Goal: Check status: Check status

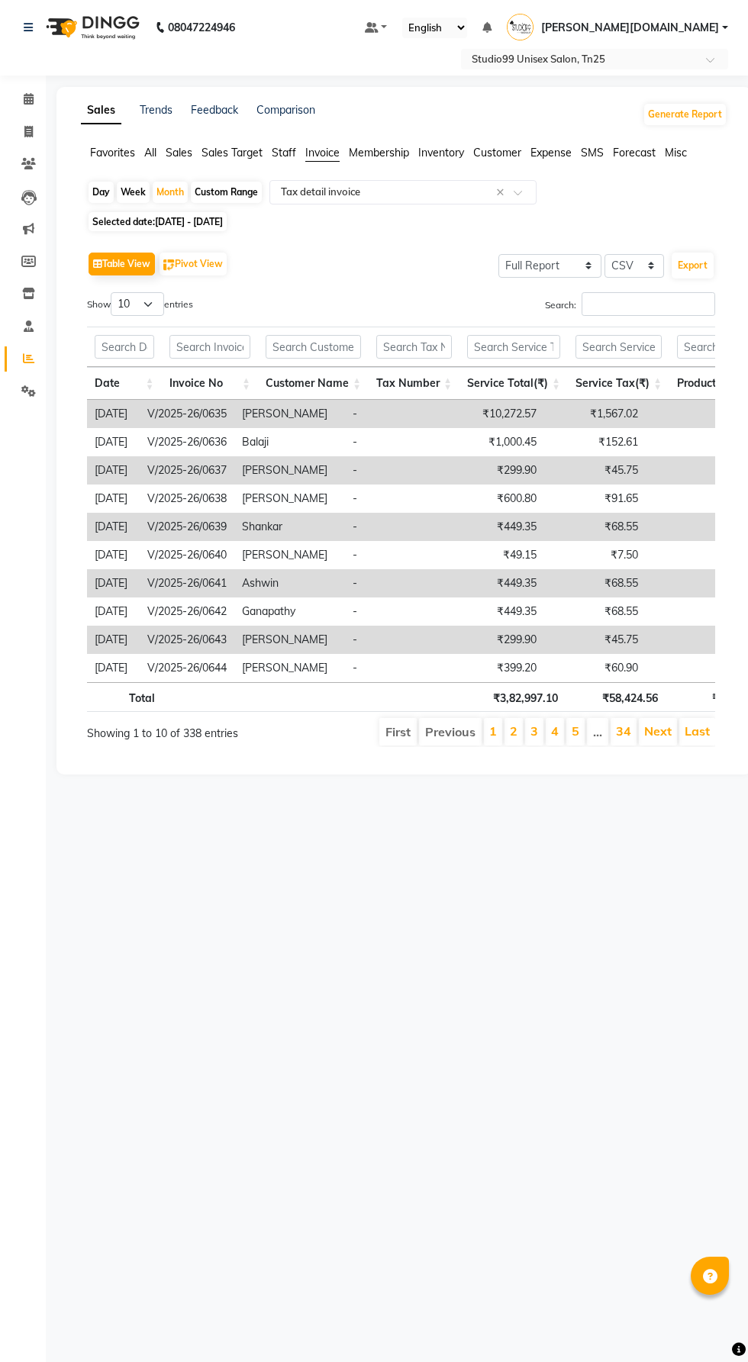
select select "full_report"
select select "csv"
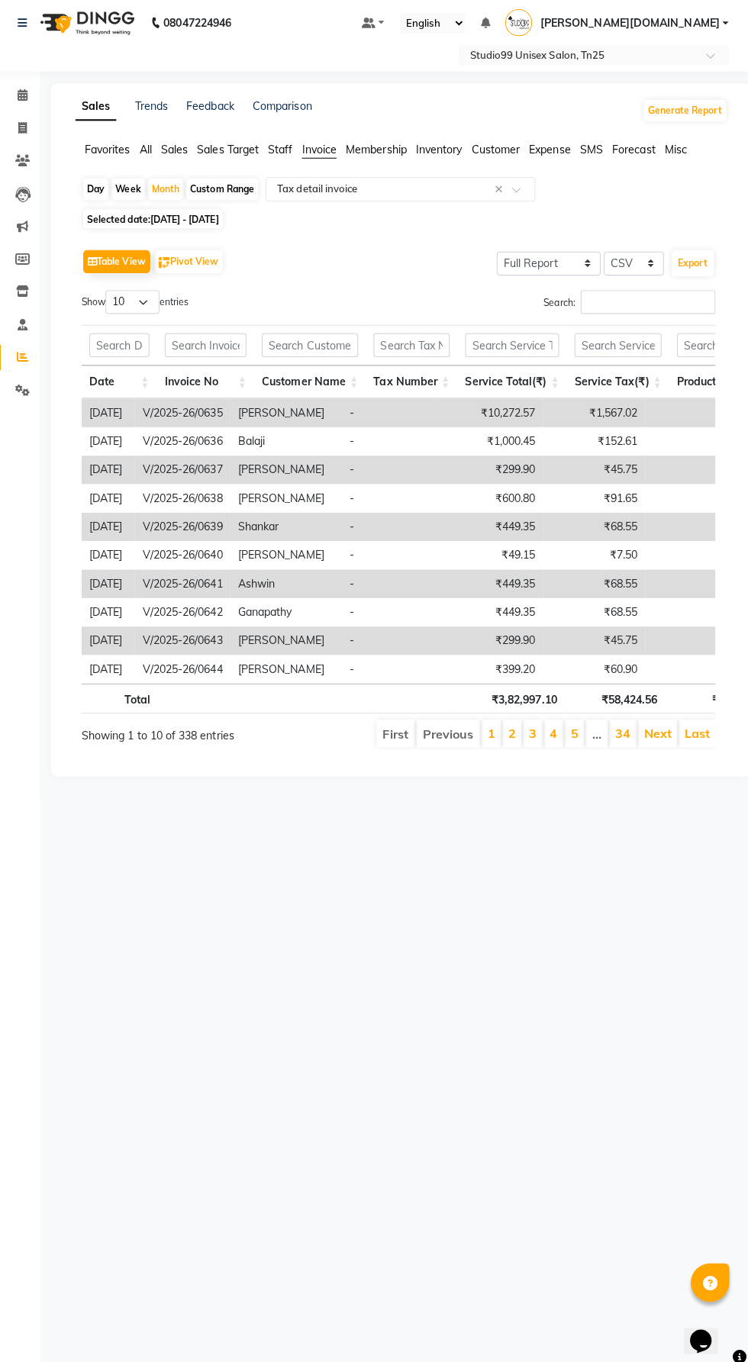
scroll to position [0, 2156]
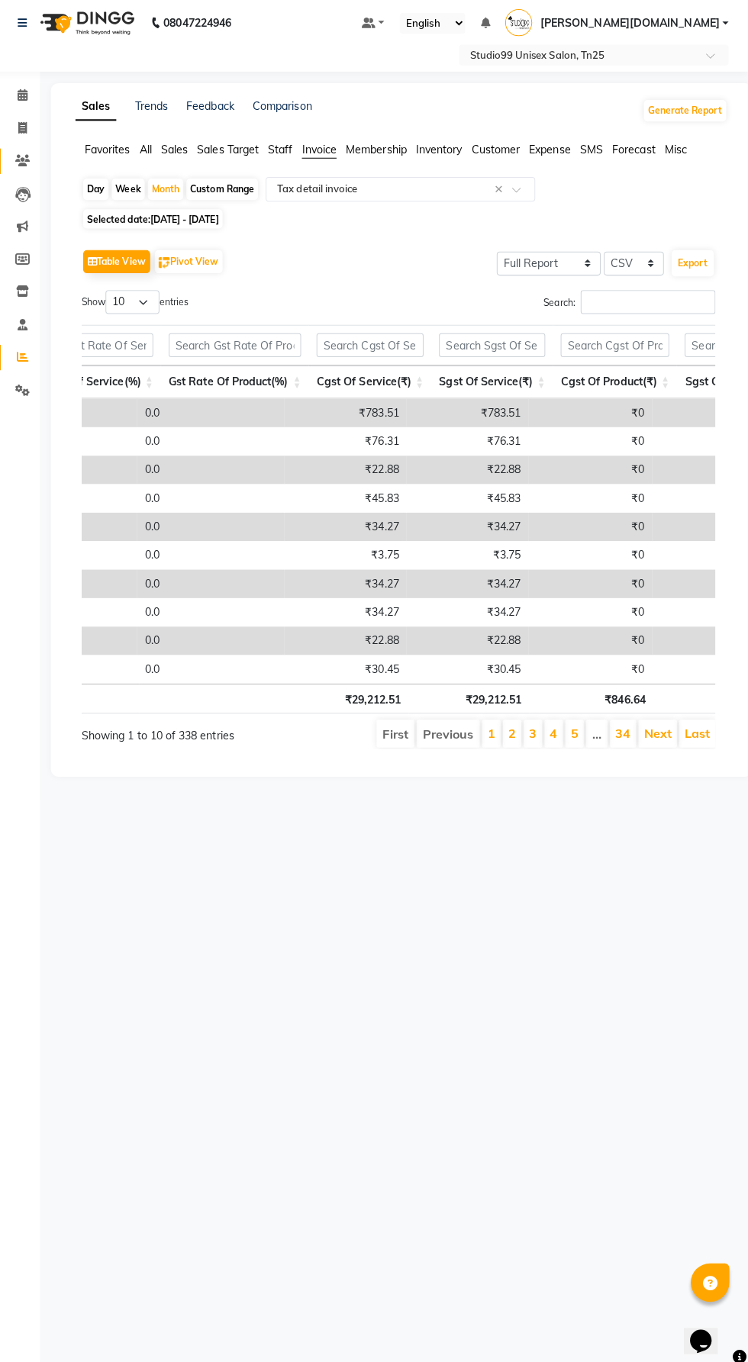
click at [34, 164] on icon at bounding box center [28, 163] width 14 height 11
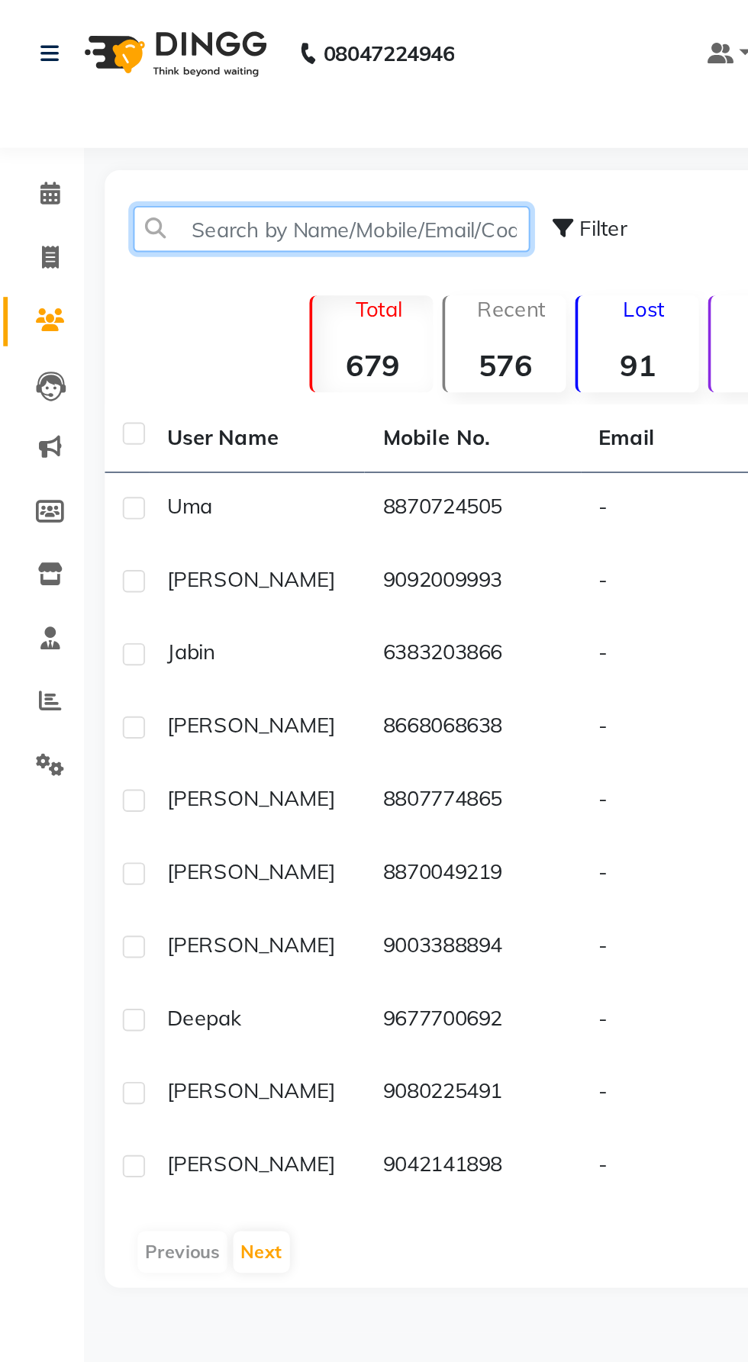
click at [147, 120] on input "text" at bounding box center [172, 117] width 203 height 24
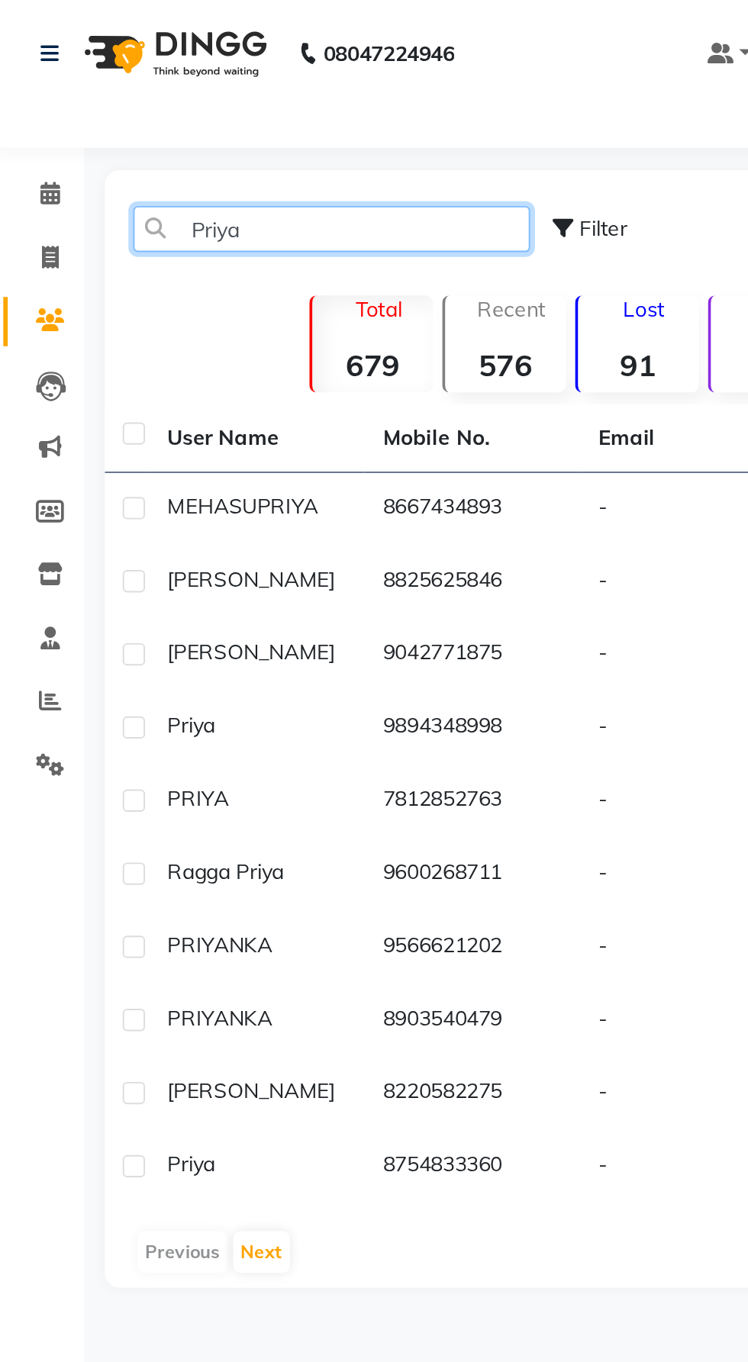
click at [121, 120] on input "Priya" at bounding box center [172, 117] width 203 height 24
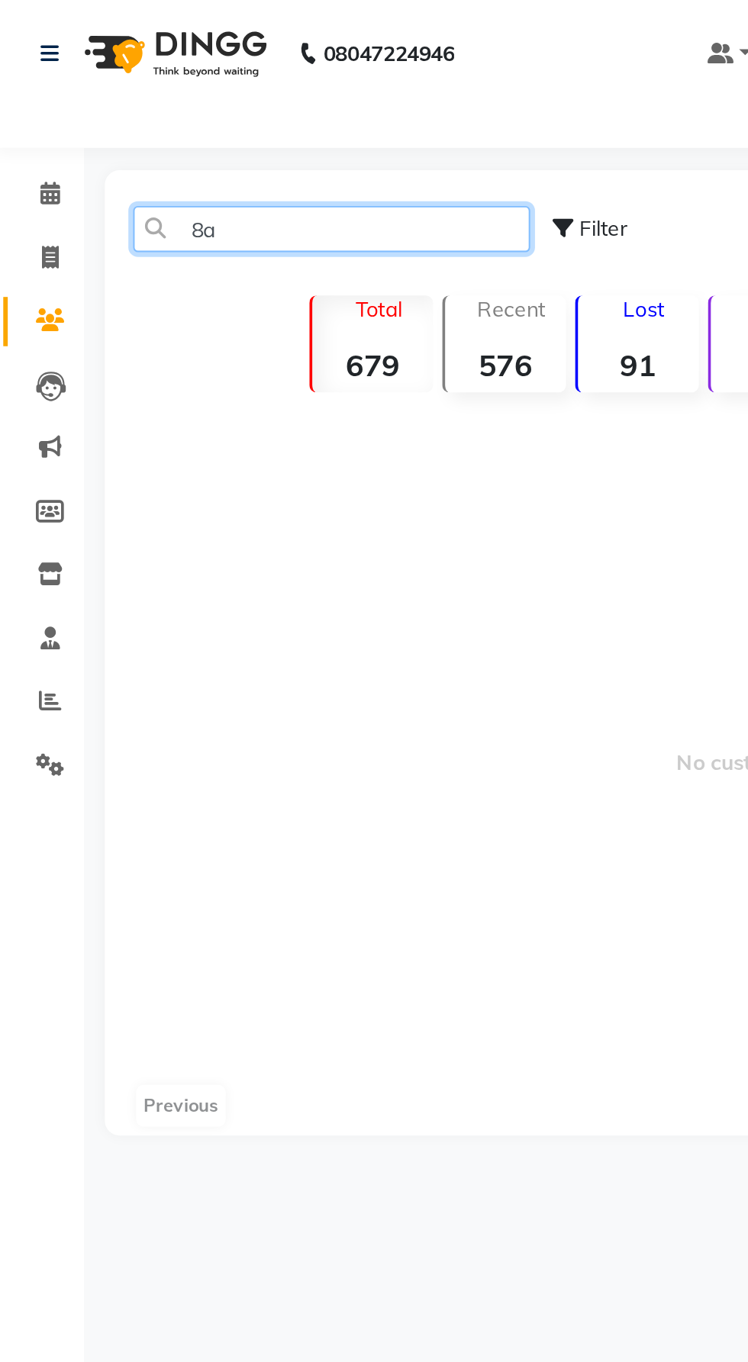
type input "a"
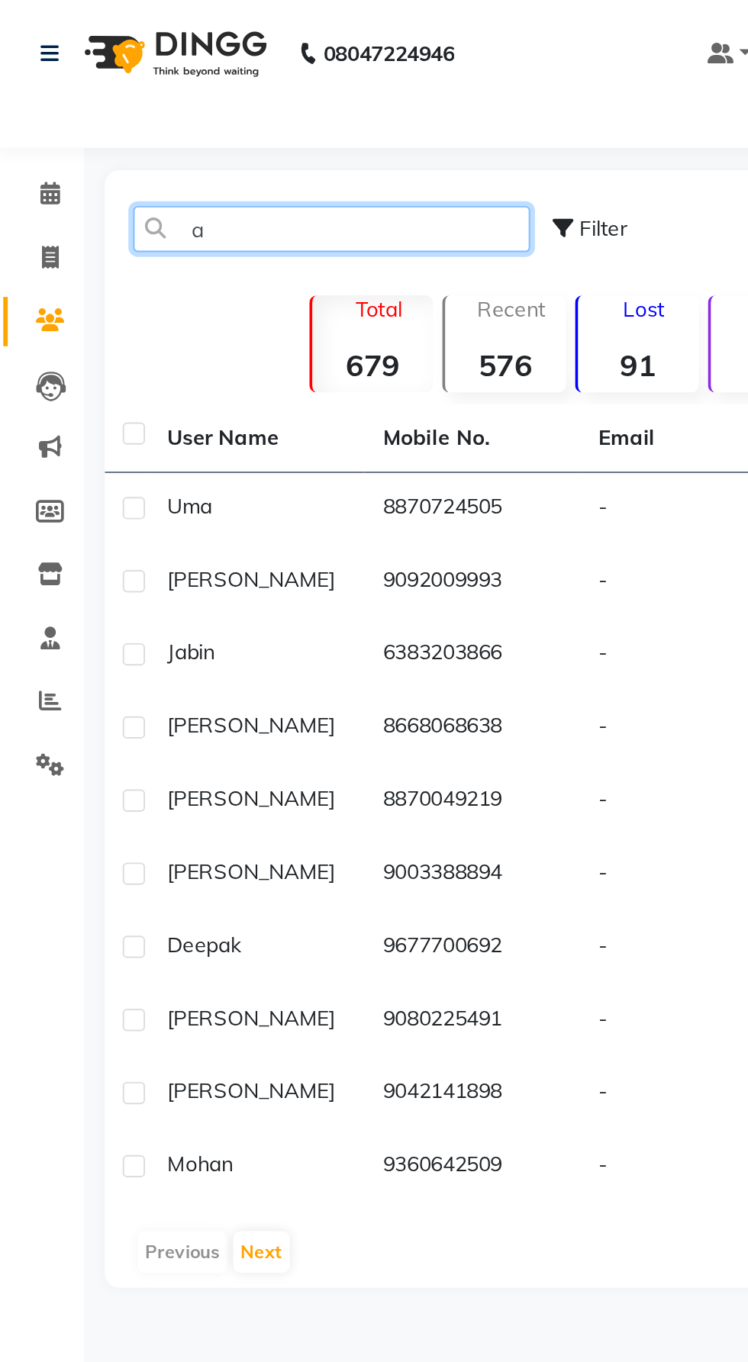
click at [125, 118] on input "a" at bounding box center [172, 117] width 203 height 24
click at [131, 121] on input "a" at bounding box center [172, 117] width 203 height 24
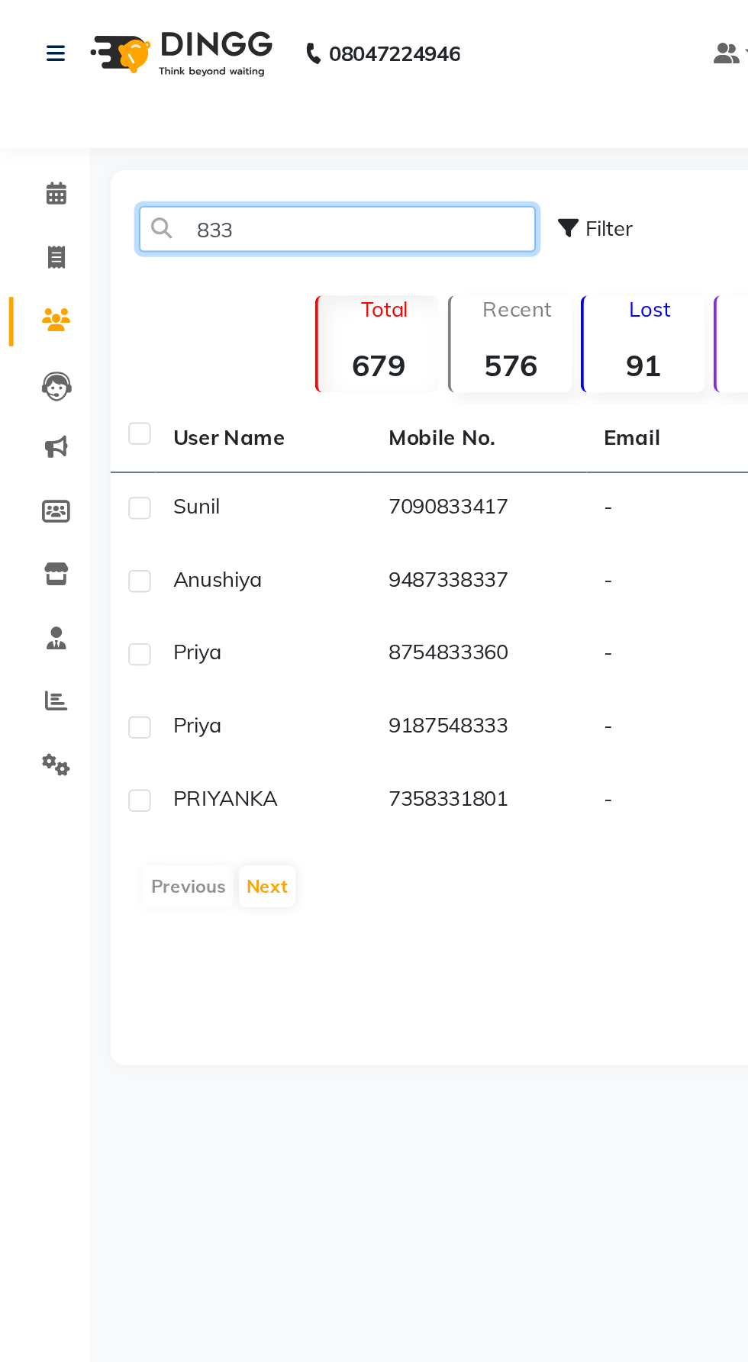
click at [234, 123] on input "833" at bounding box center [172, 117] width 203 height 24
type input "8"
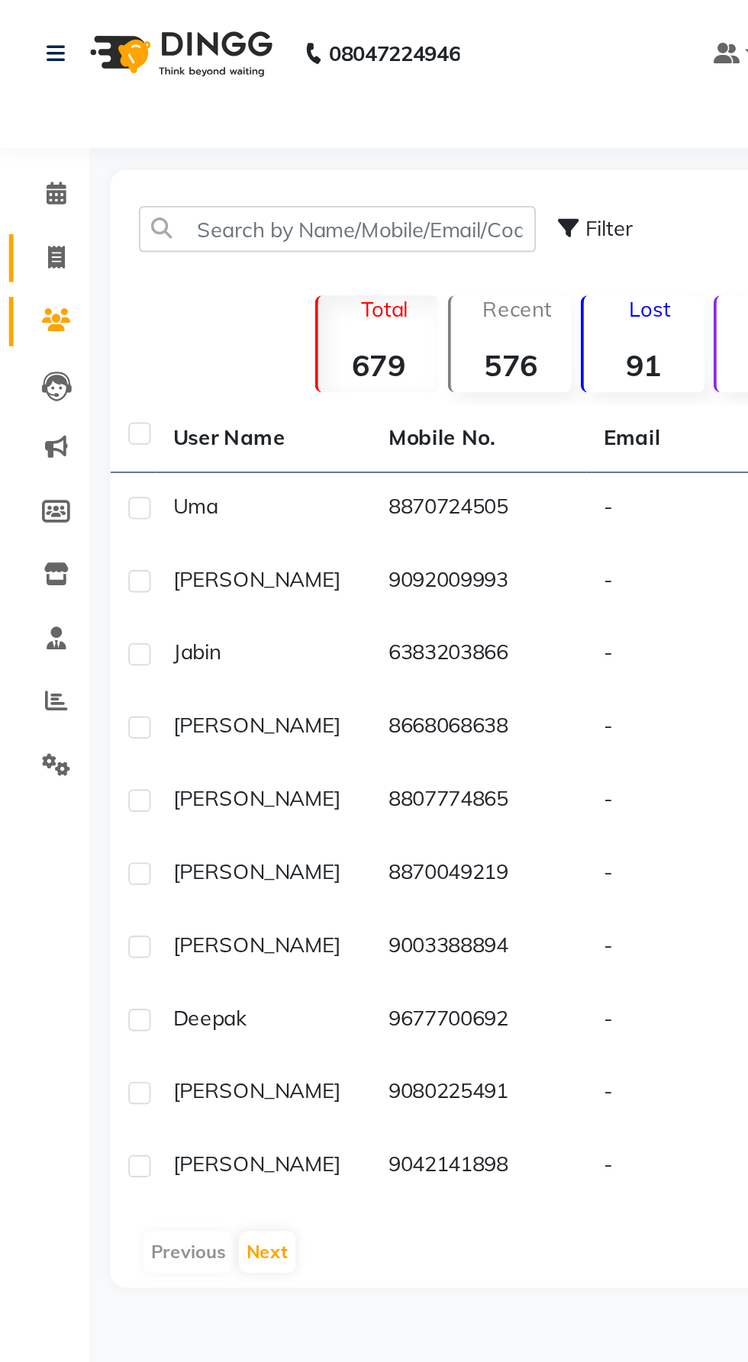
click at [33, 138] on span at bounding box center [28, 133] width 27 height 18
select select "service"
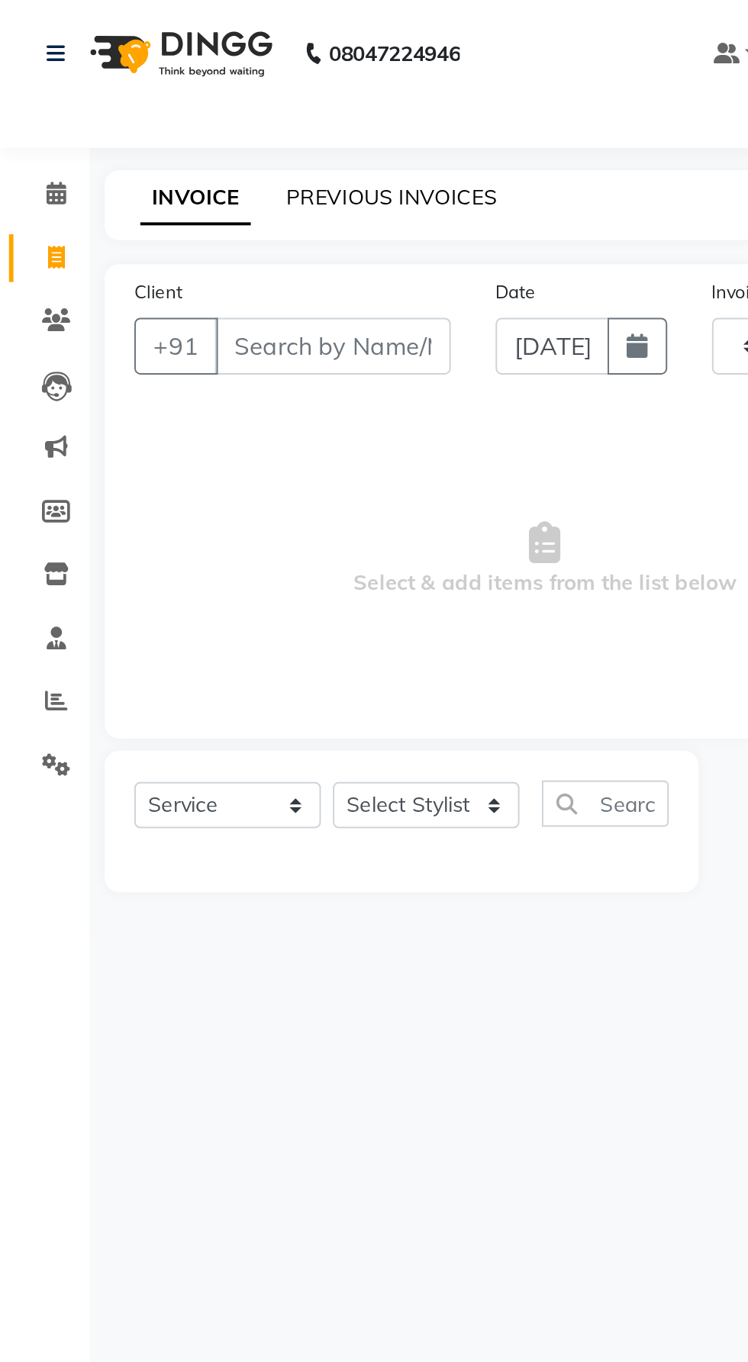
click at [240, 103] on link "PREVIOUS INVOICES" at bounding box center [201, 101] width 108 height 14
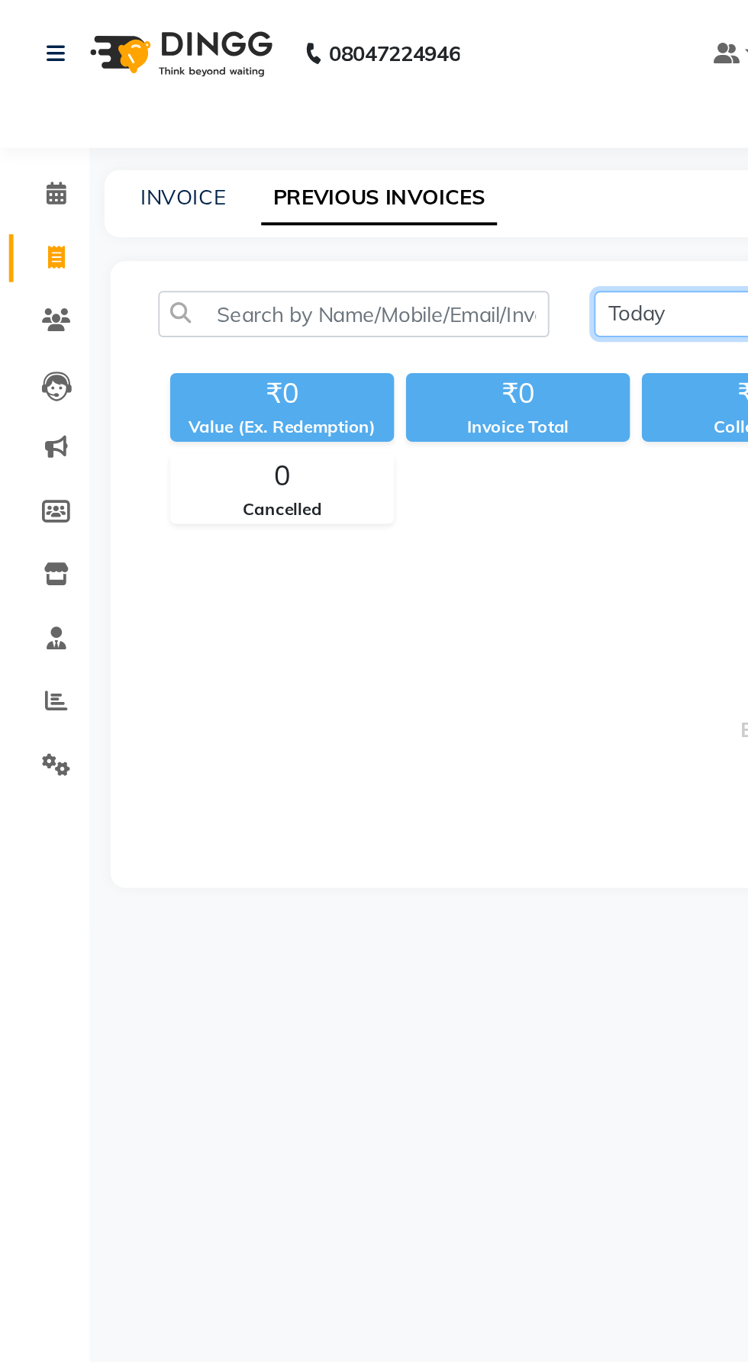
click at [346, 166] on select "[DATE] [DATE] Custom Range" at bounding box center [355, 161] width 102 height 24
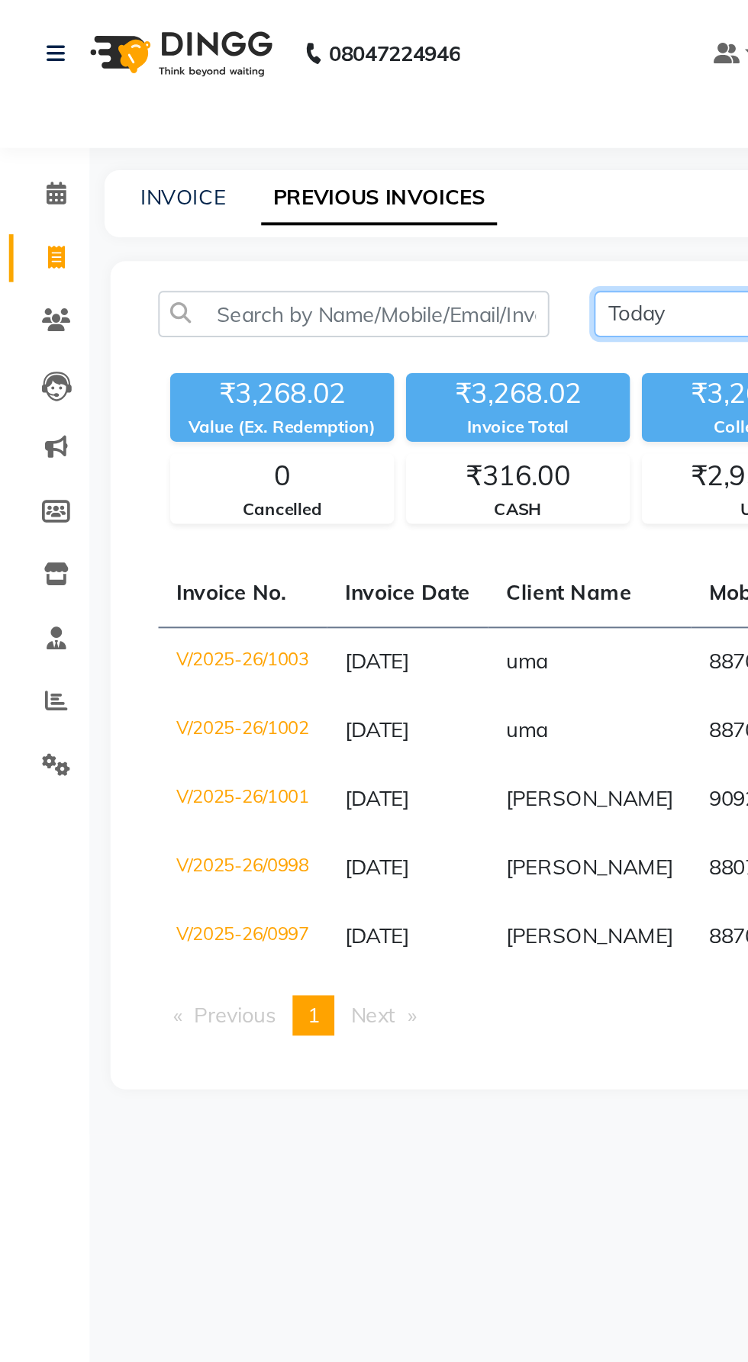
select select "range"
click at [304, 149] on select "[DATE] [DATE] Custom Range" at bounding box center [355, 161] width 102 height 24
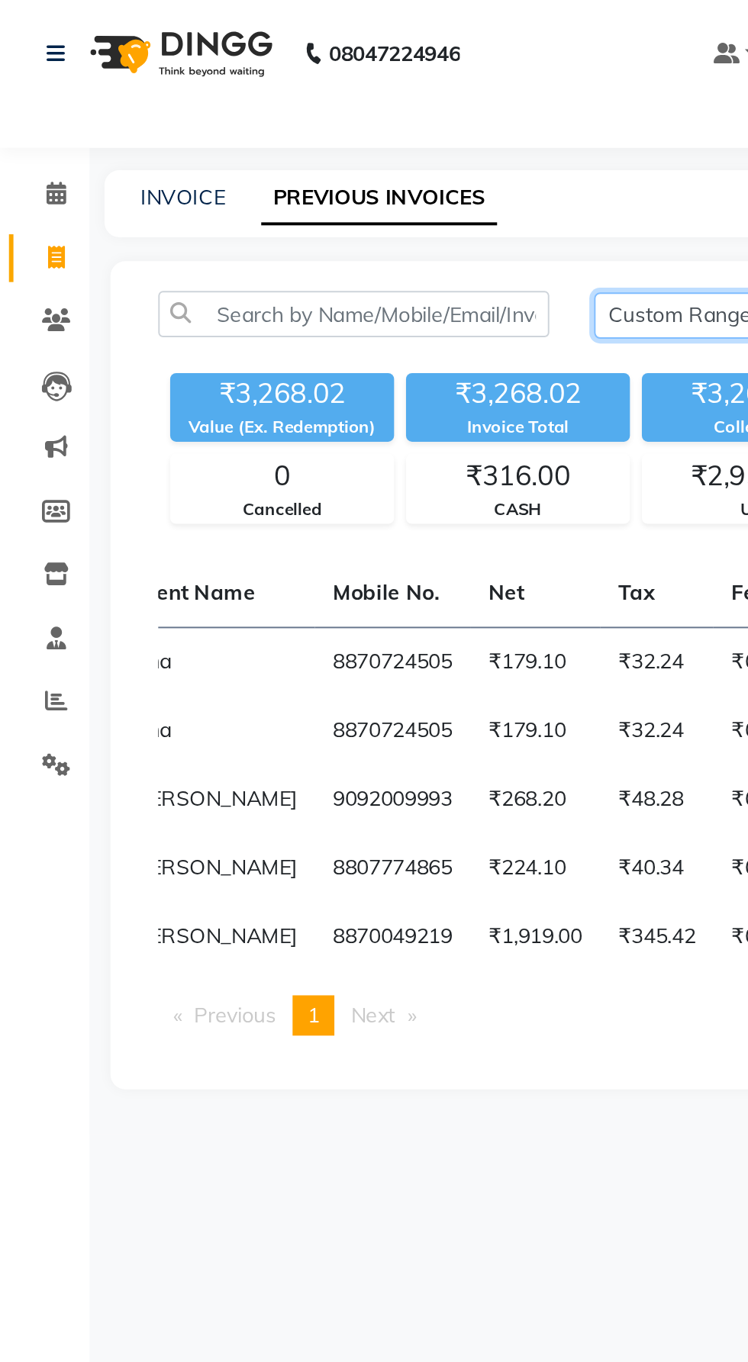
scroll to position [0, 192]
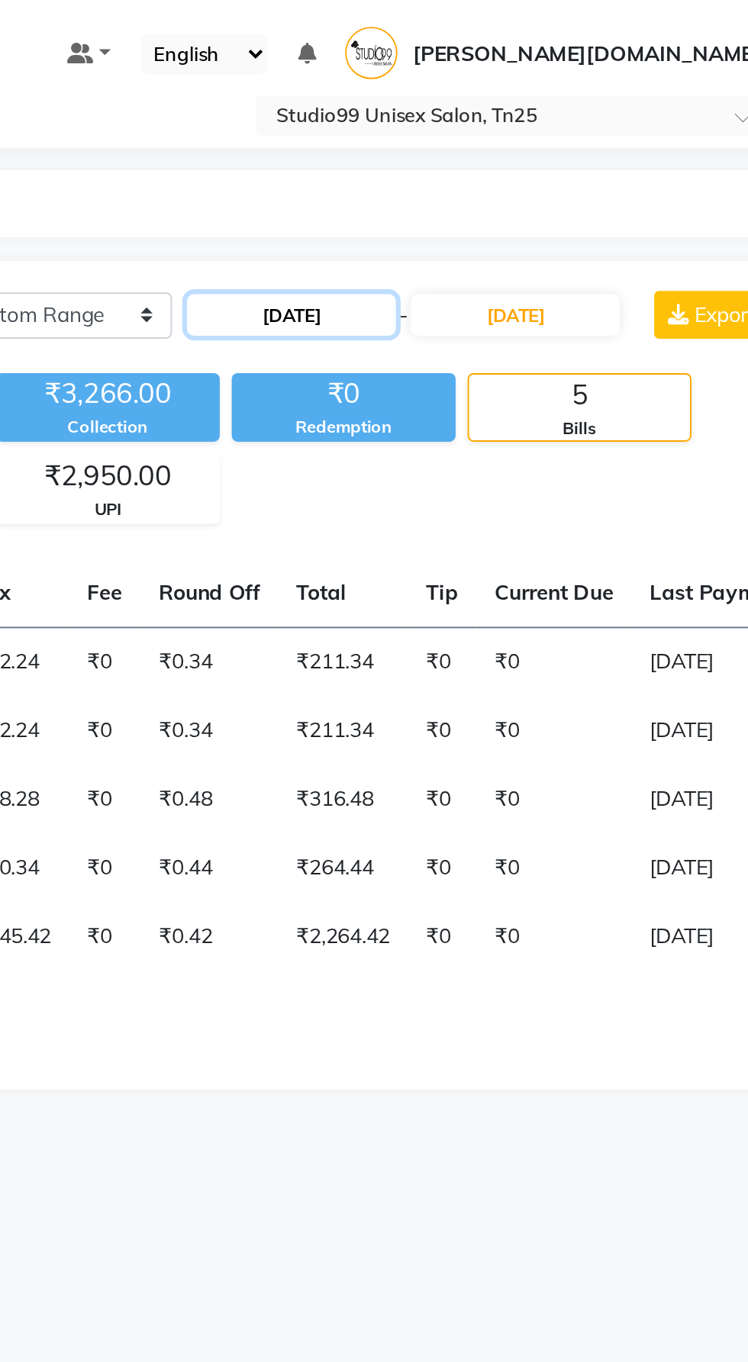
click at [518, 159] on input "[DATE]" at bounding box center [479, 160] width 107 height 21
select select "9"
select select "2025"
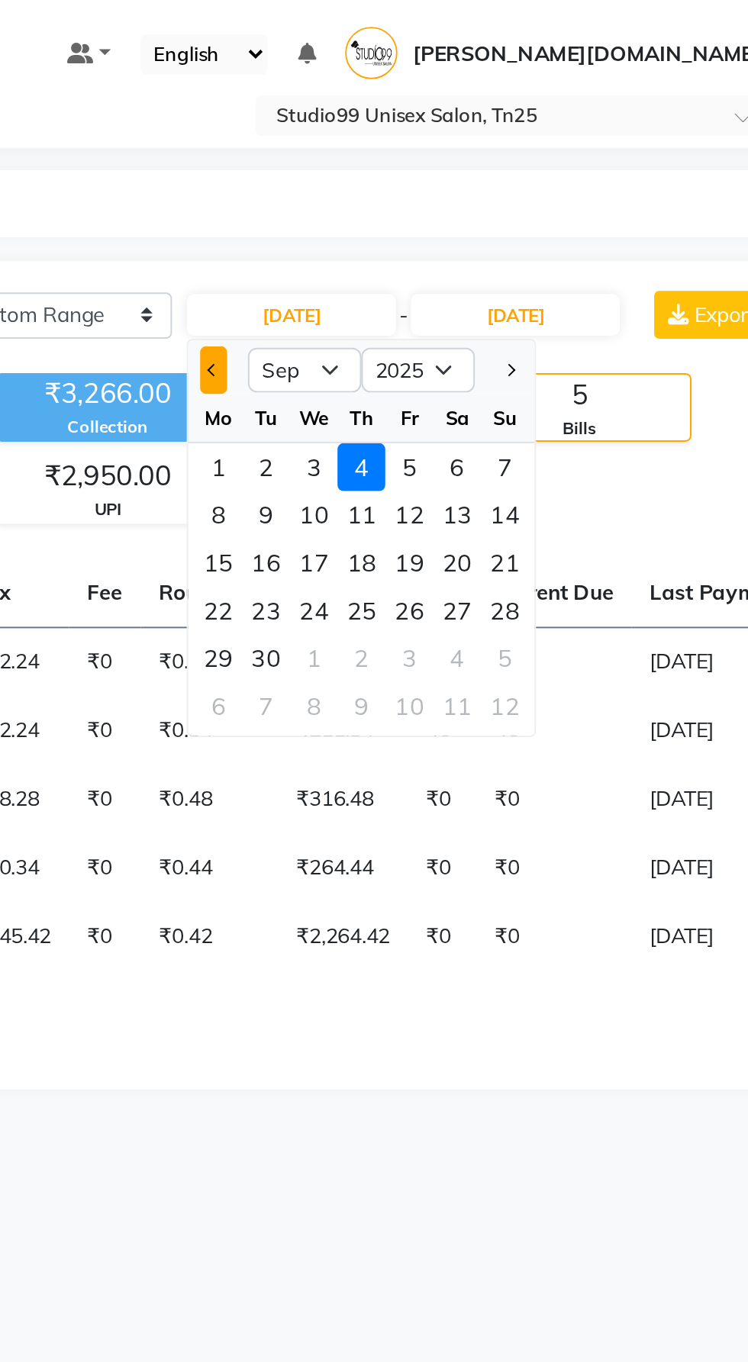
click at [441, 200] on button "Previous month" at bounding box center [439, 189] width 13 height 24
select select "8"
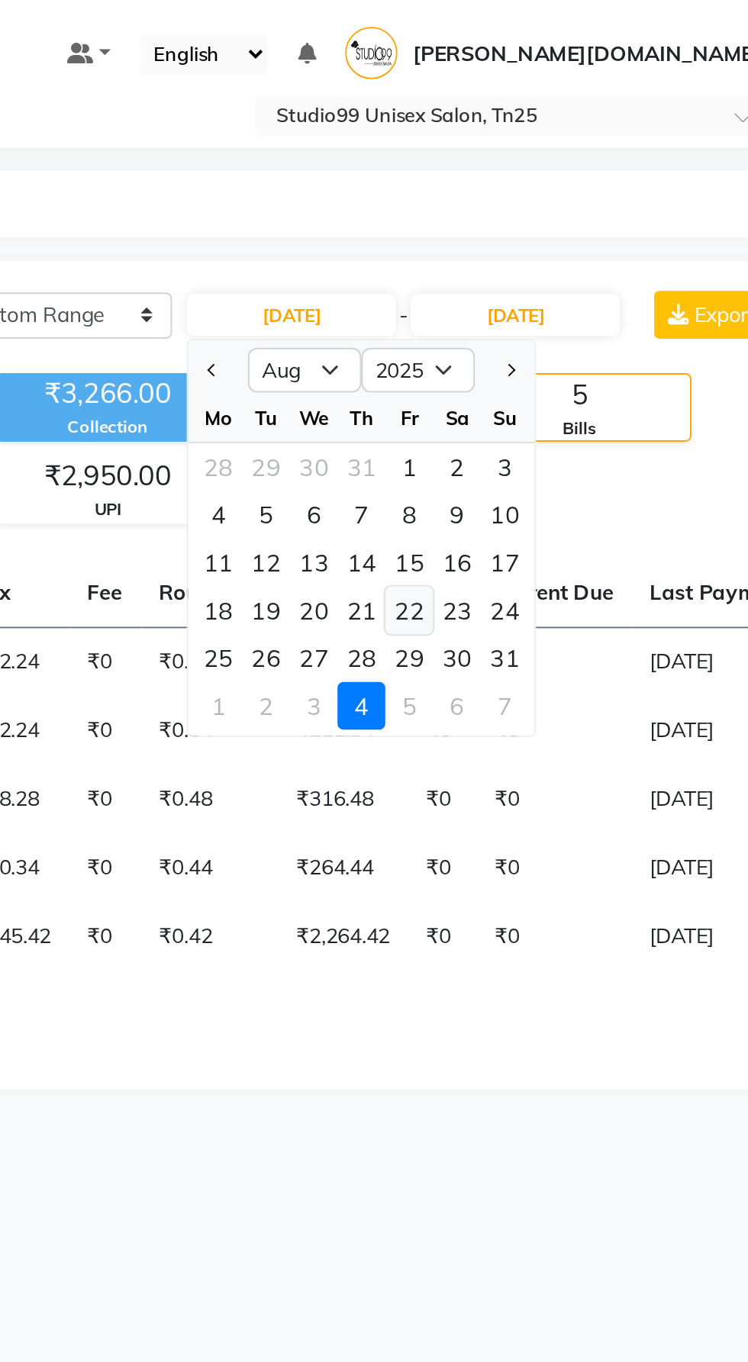
click at [539, 321] on div "22" at bounding box center [539, 312] width 24 height 24
type input "[DATE]"
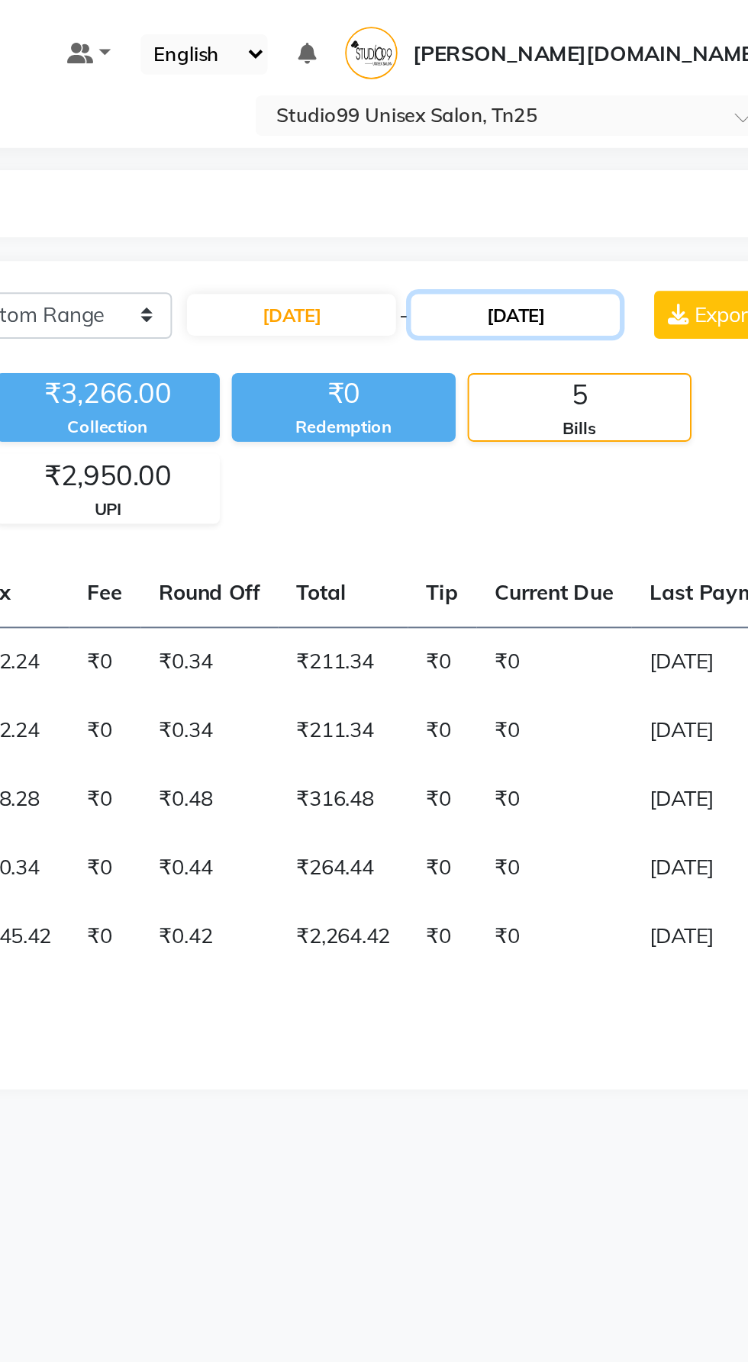
click at [633, 165] on input "[DATE]" at bounding box center [593, 160] width 107 height 21
select select "9"
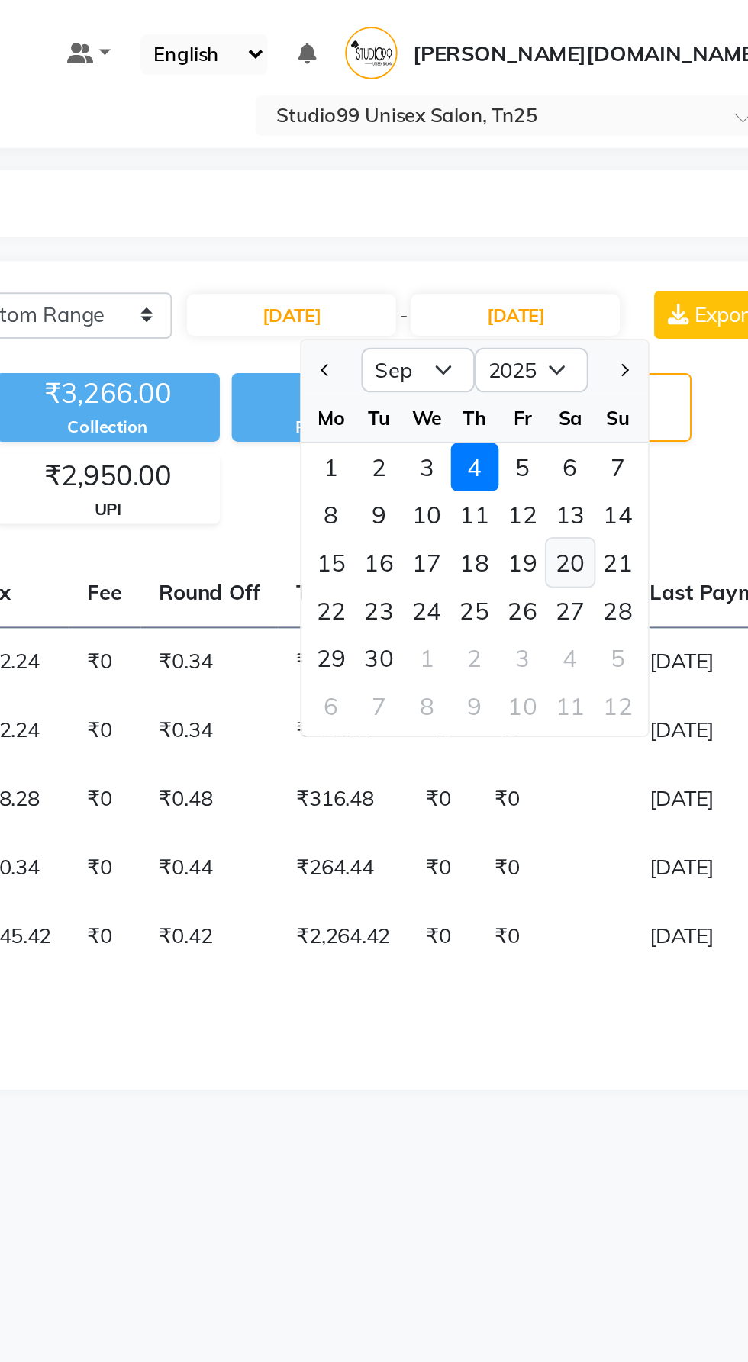
click at [630, 296] on div "20" at bounding box center [622, 287] width 24 height 24
type input "20-09-2025"
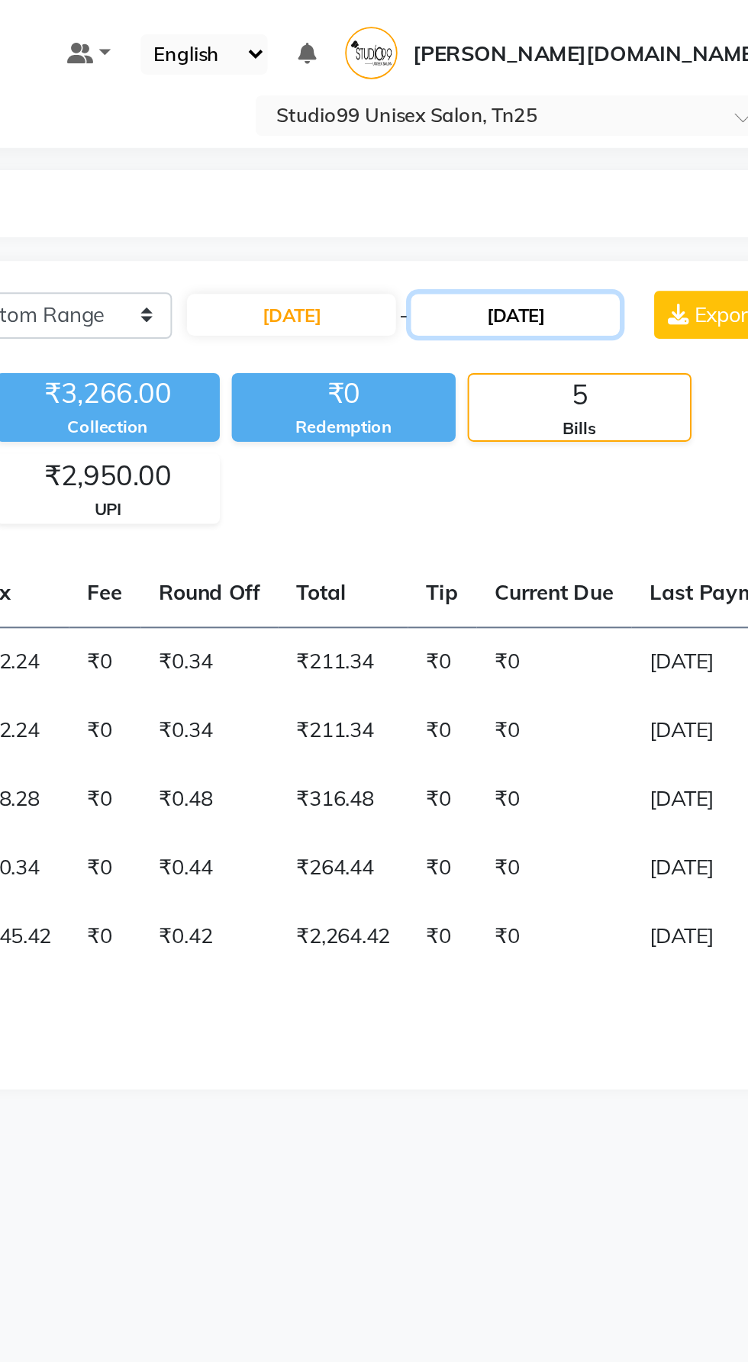
click at [628, 162] on input "20-09-2025" at bounding box center [593, 160] width 107 height 21
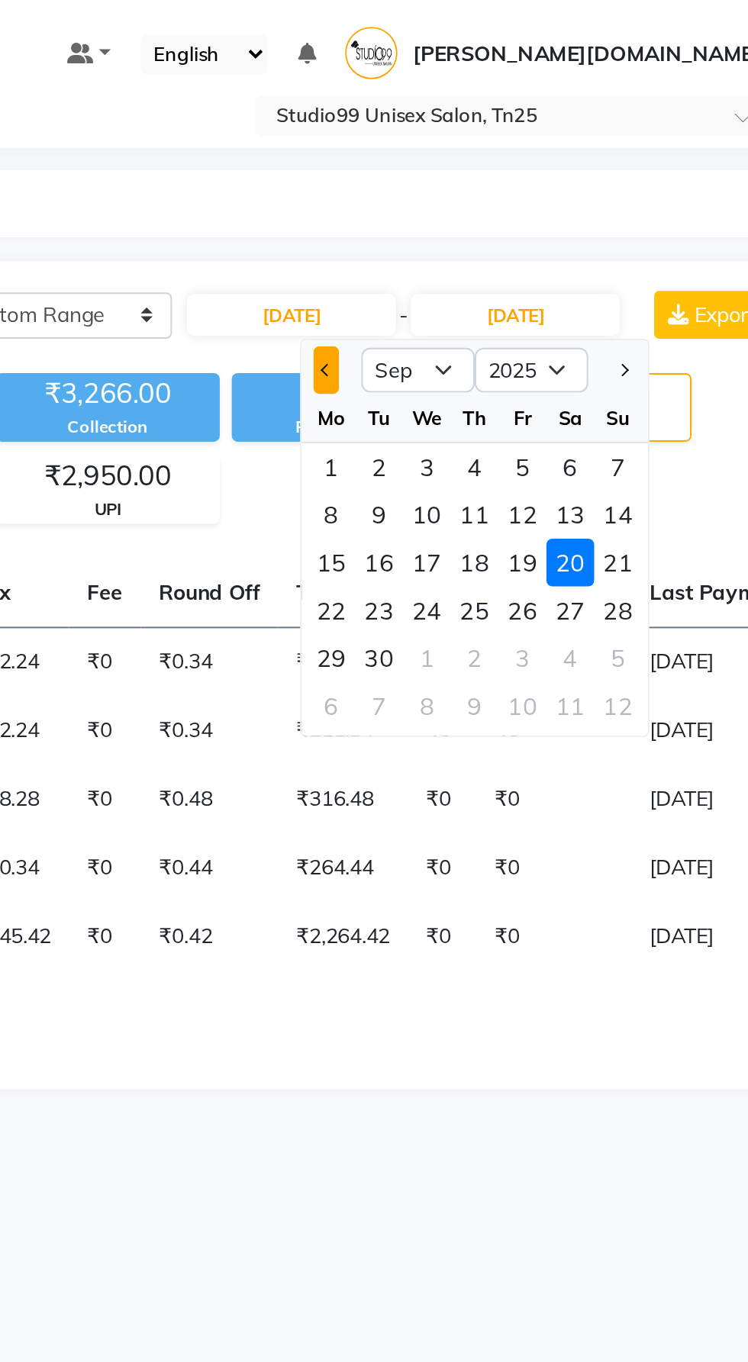
click at [495, 198] on button "Previous month" at bounding box center [497, 189] width 13 height 24
select select "8"
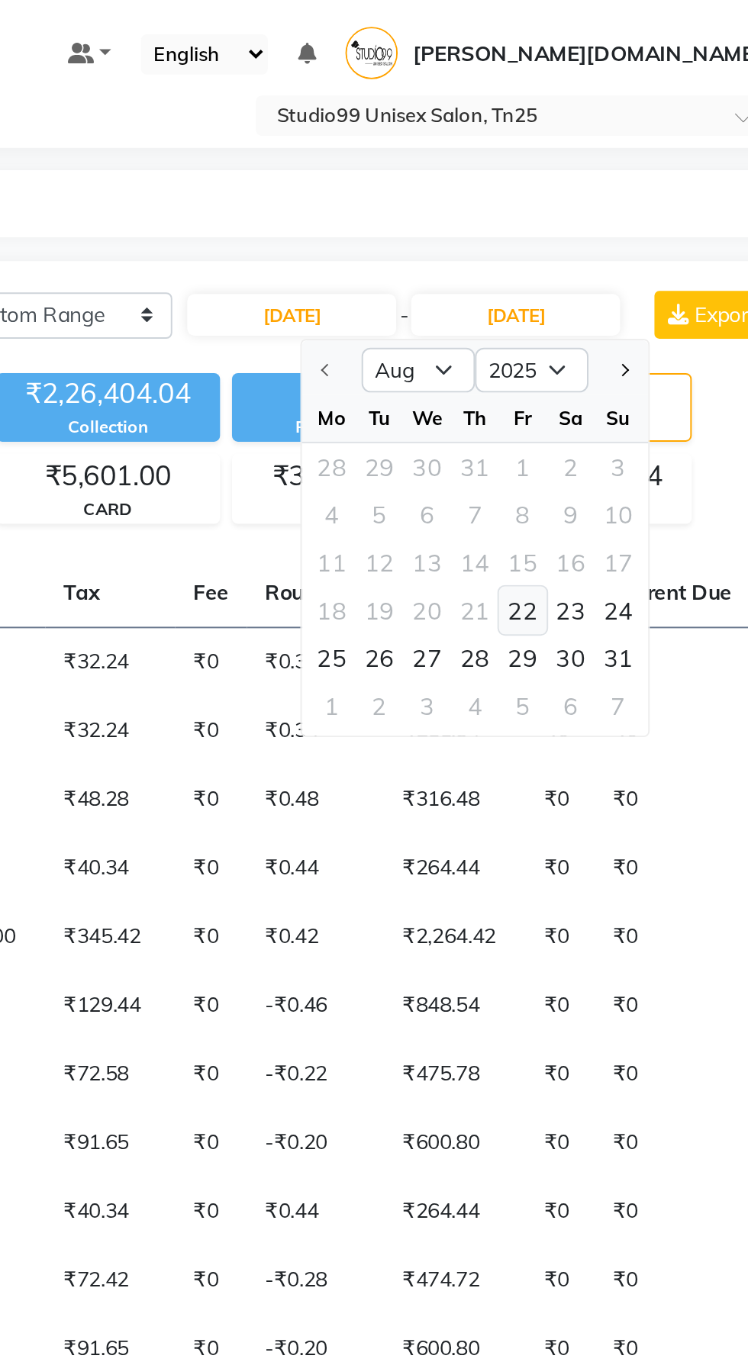
click at [605, 319] on div "22" at bounding box center [597, 312] width 24 height 24
type input "[DATE]"
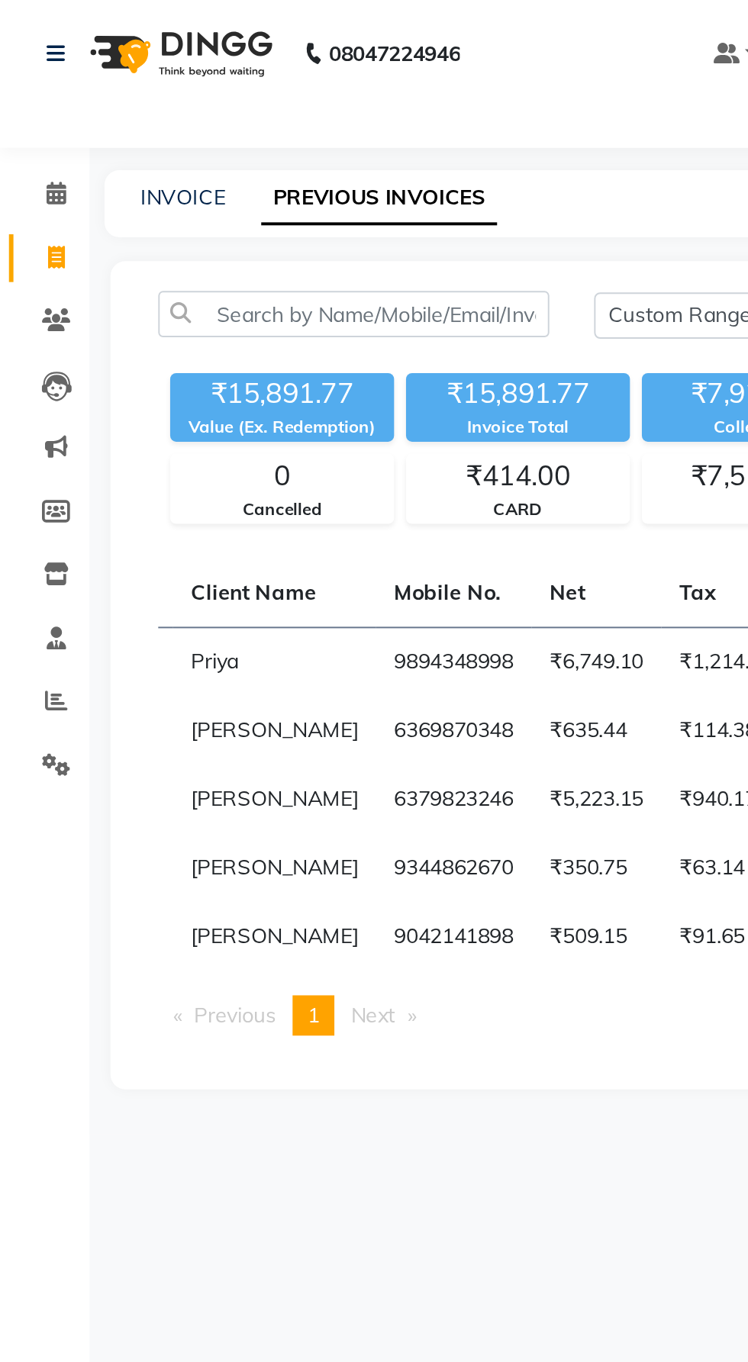
scroll to position [0, 183]
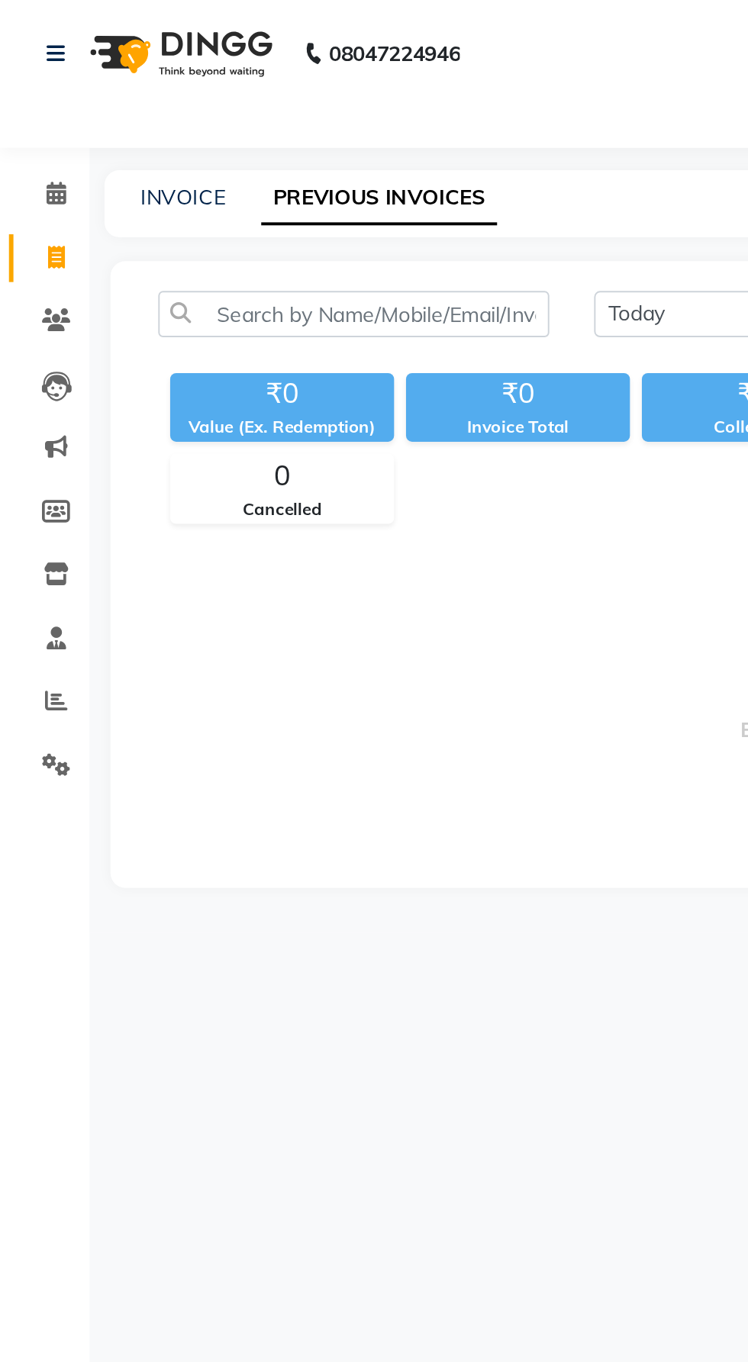
select select "en"
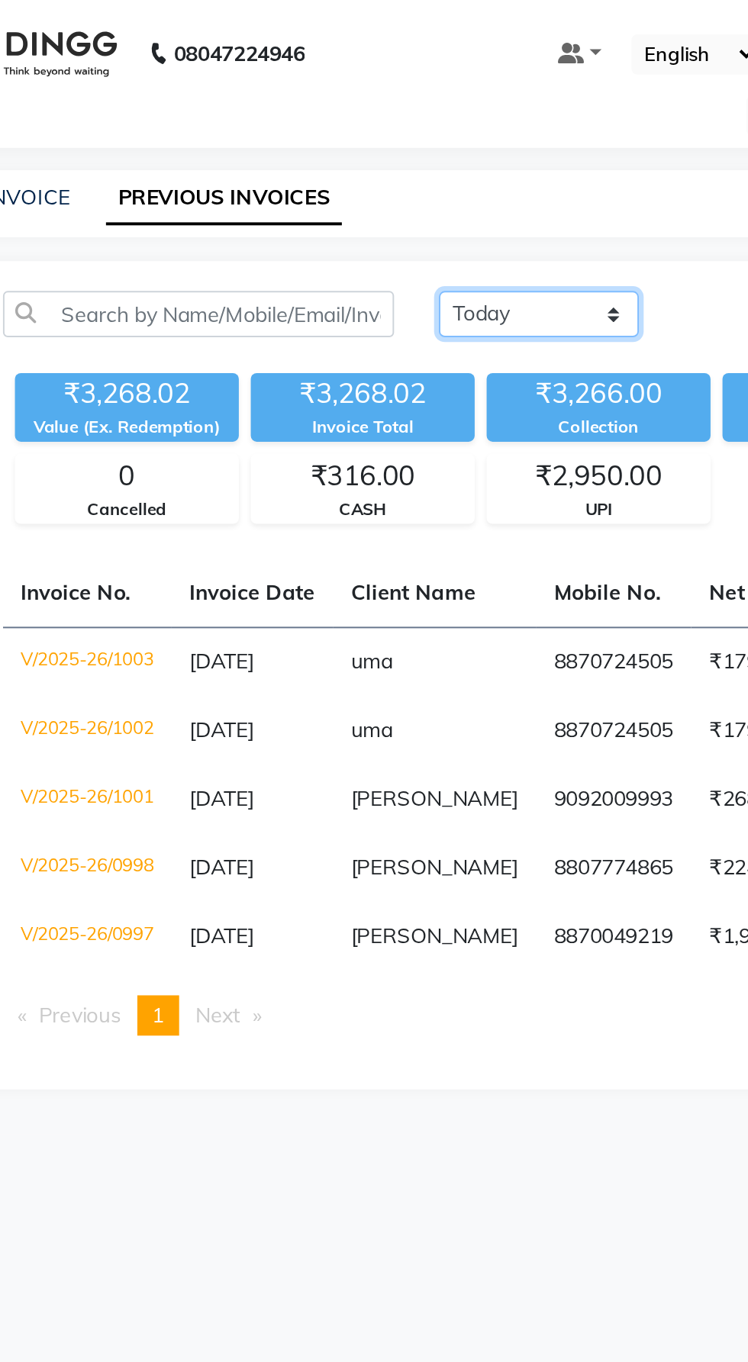
click at [369, 160] on select "[DATE] [DATE] Custom Range" at bounding box center [355, 161] width 102 height 24
select select "range"
click at [304, 149] on select "[DATE] [DATE] Custom Range" at bounding box center [355, 161] width 102 height 24
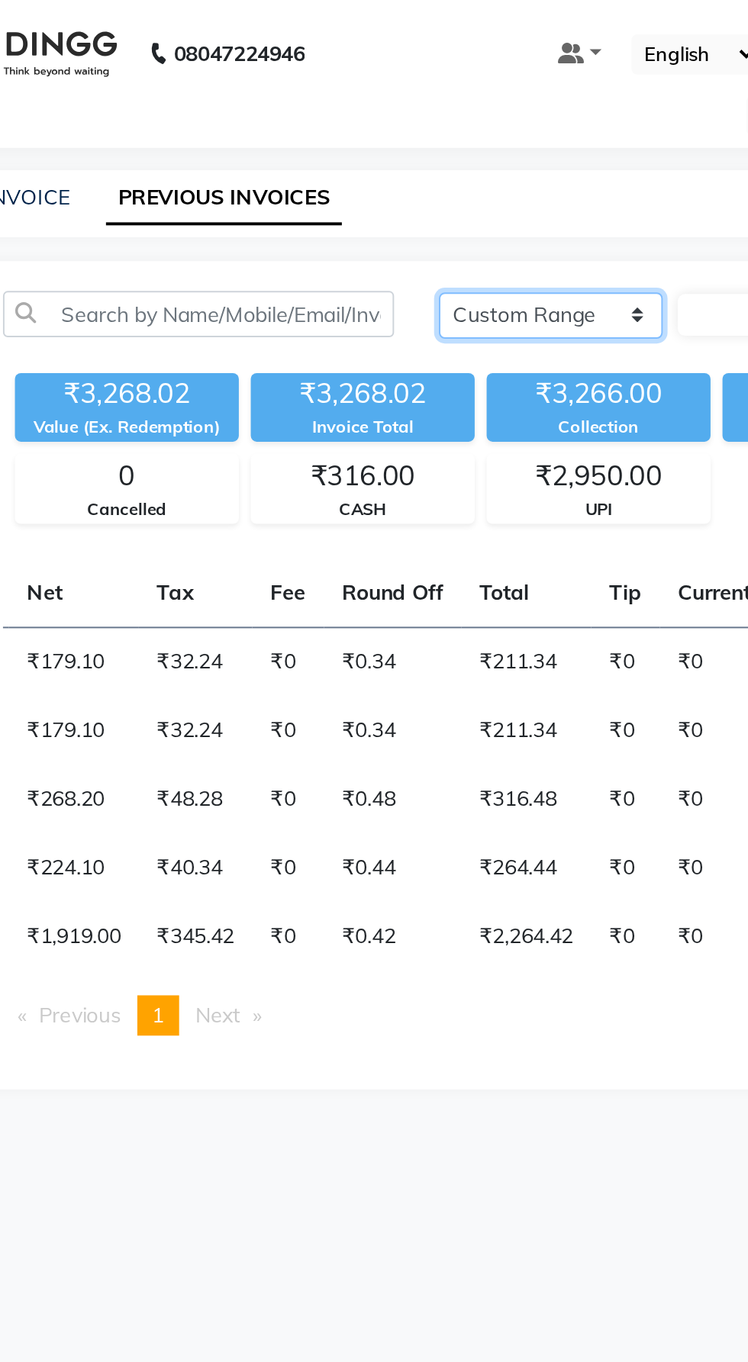
scroll to position [0, 367]
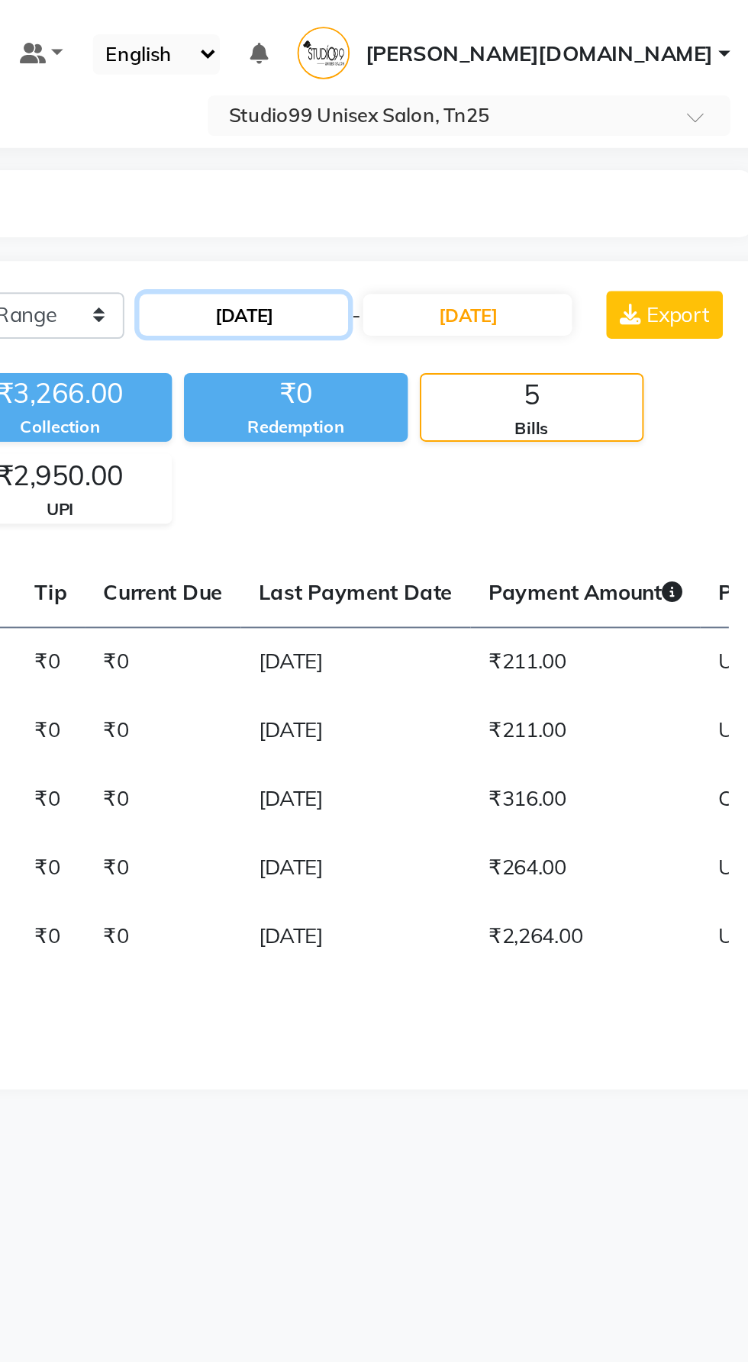
click at [504, 157] on input "[DATE]" at bounding box center [479, 160] width 107 height 21
select select "9"
select select "2025"
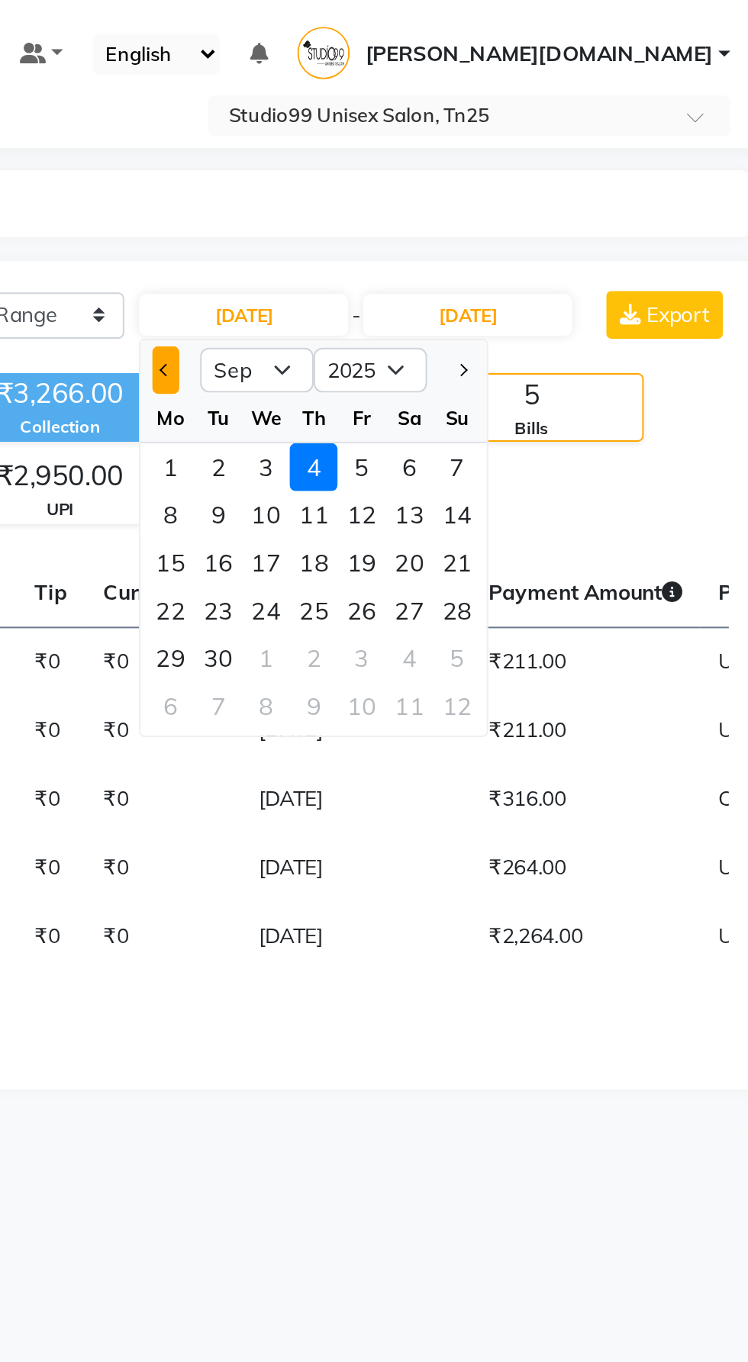
click at [440, 188] on span "Previous month" at bounding box center [440, 189] width 6 height 6
select select "8"
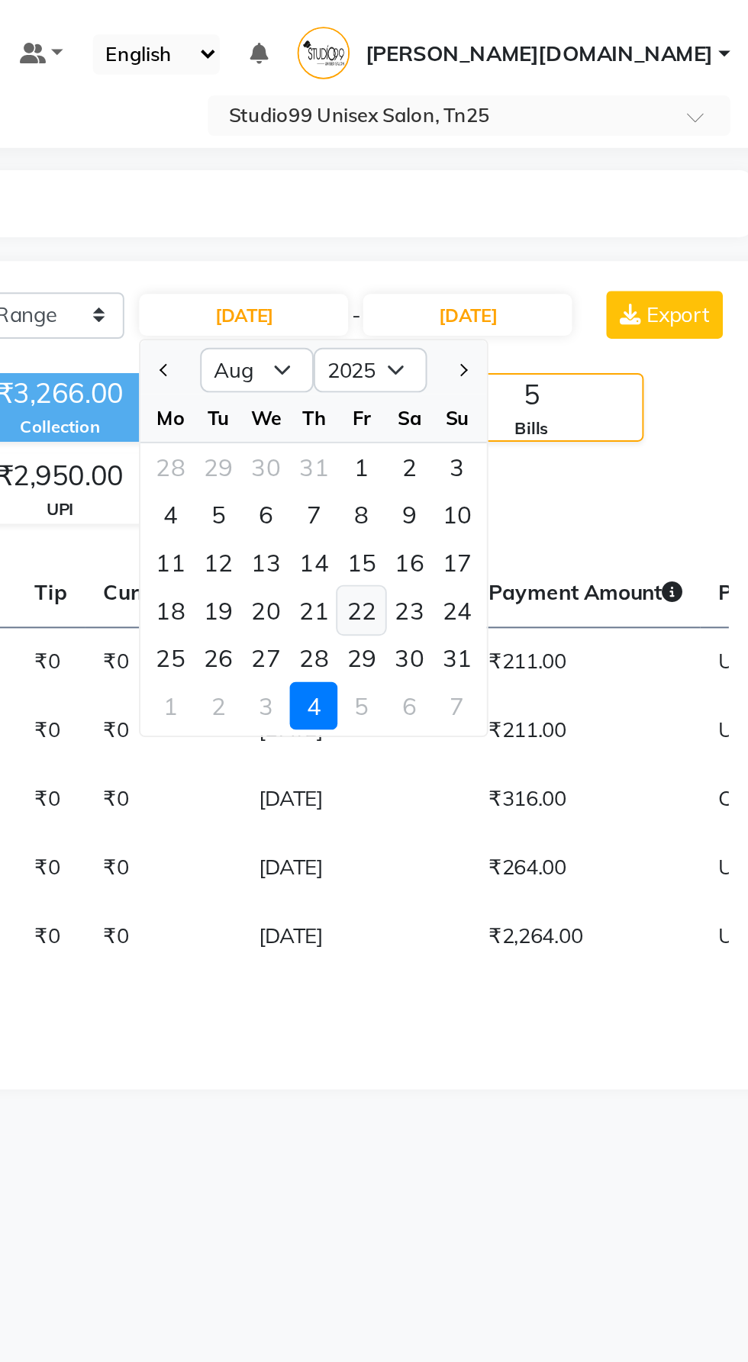
click at [534, 314] on div "22" at bounding box center [539, 312] width 24 height 24
type input "[DATE]"
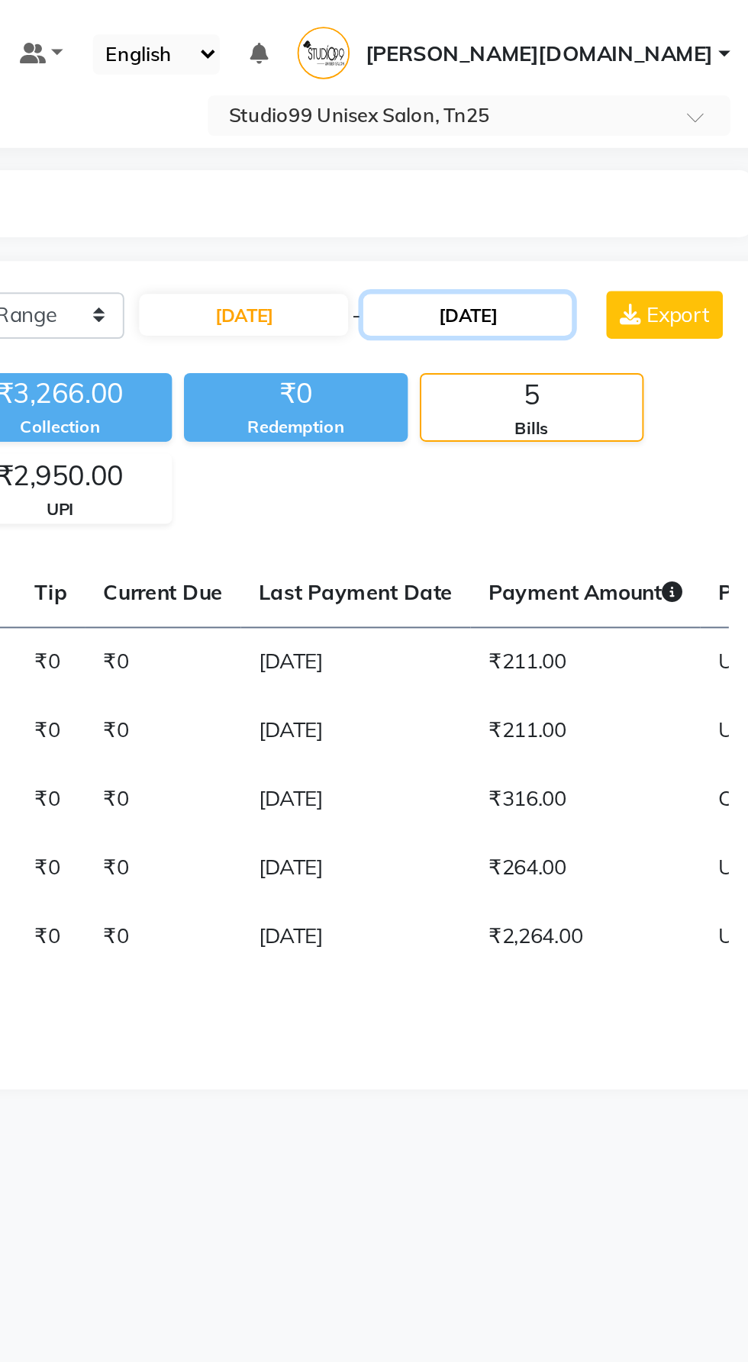
click at [621, 166] on input "[DATE]" at bounding box center [593, 160] width 107 height 21
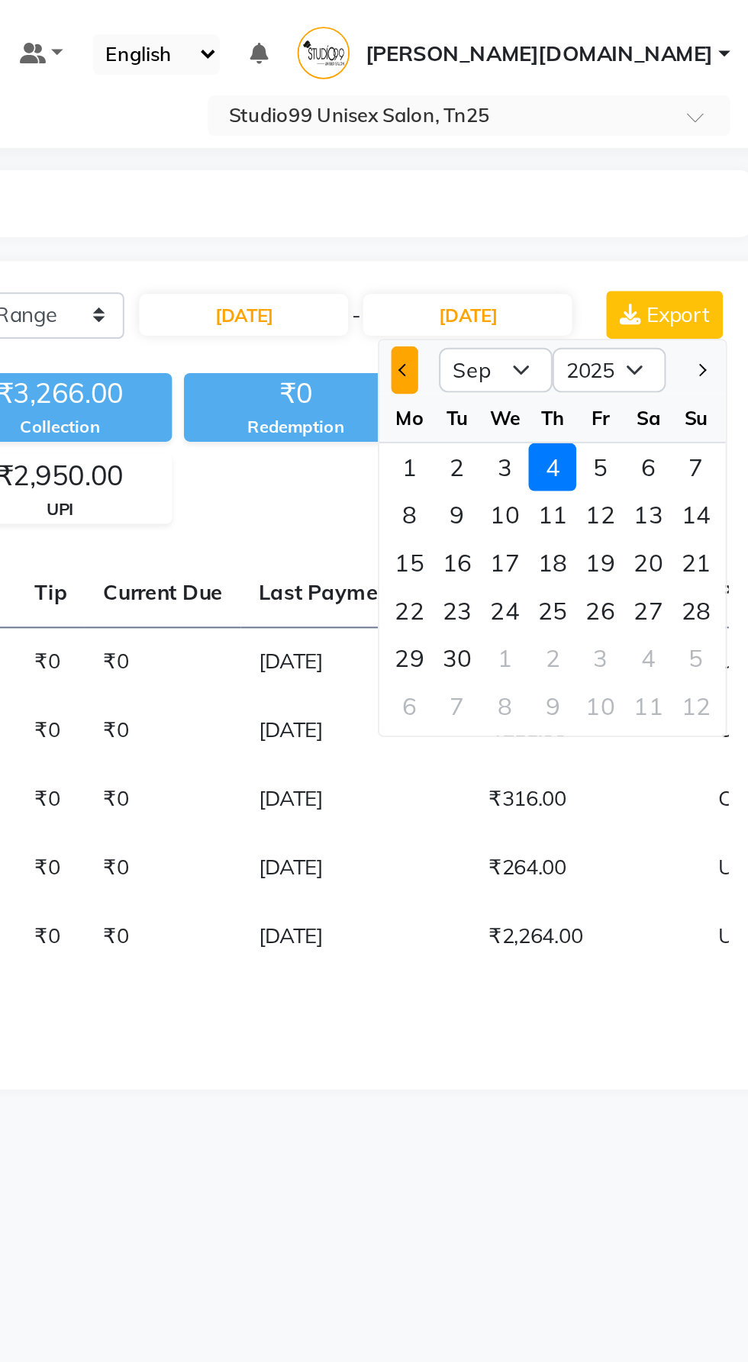
click at [562, 188] on span "Previous month" at bounding box center [562, 189] width 6 height 6
select select "8"
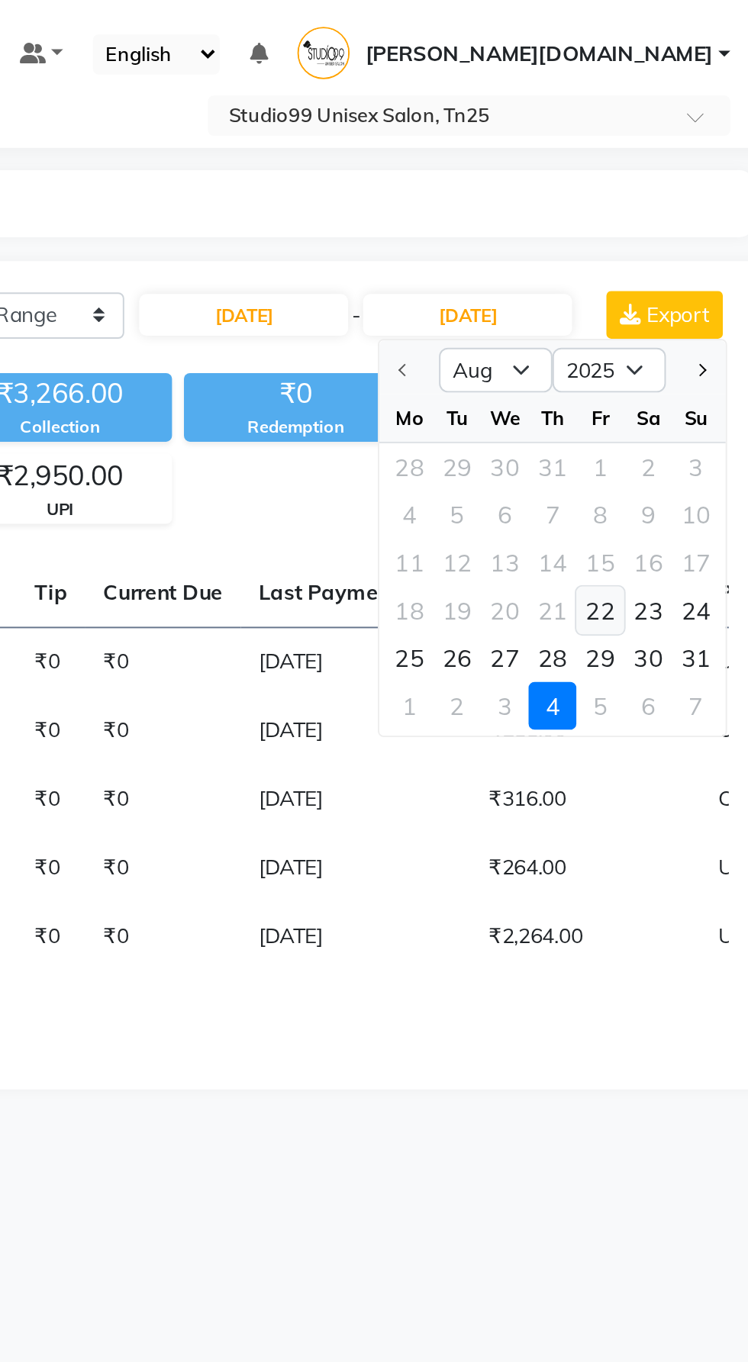
click at [672, 313] on div "22" at bounding box center [661, 312] width 24 height 24
type input "[DATE]"
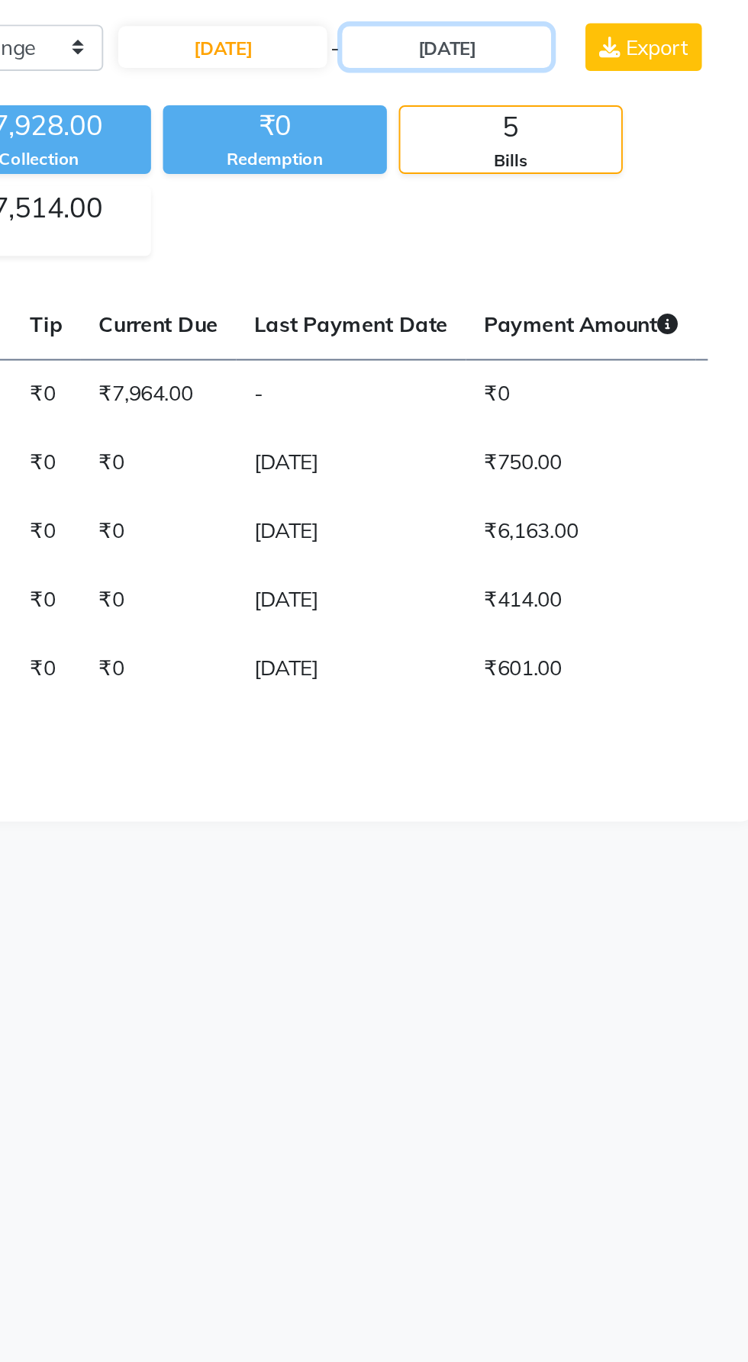
scroll to position [0, 0]
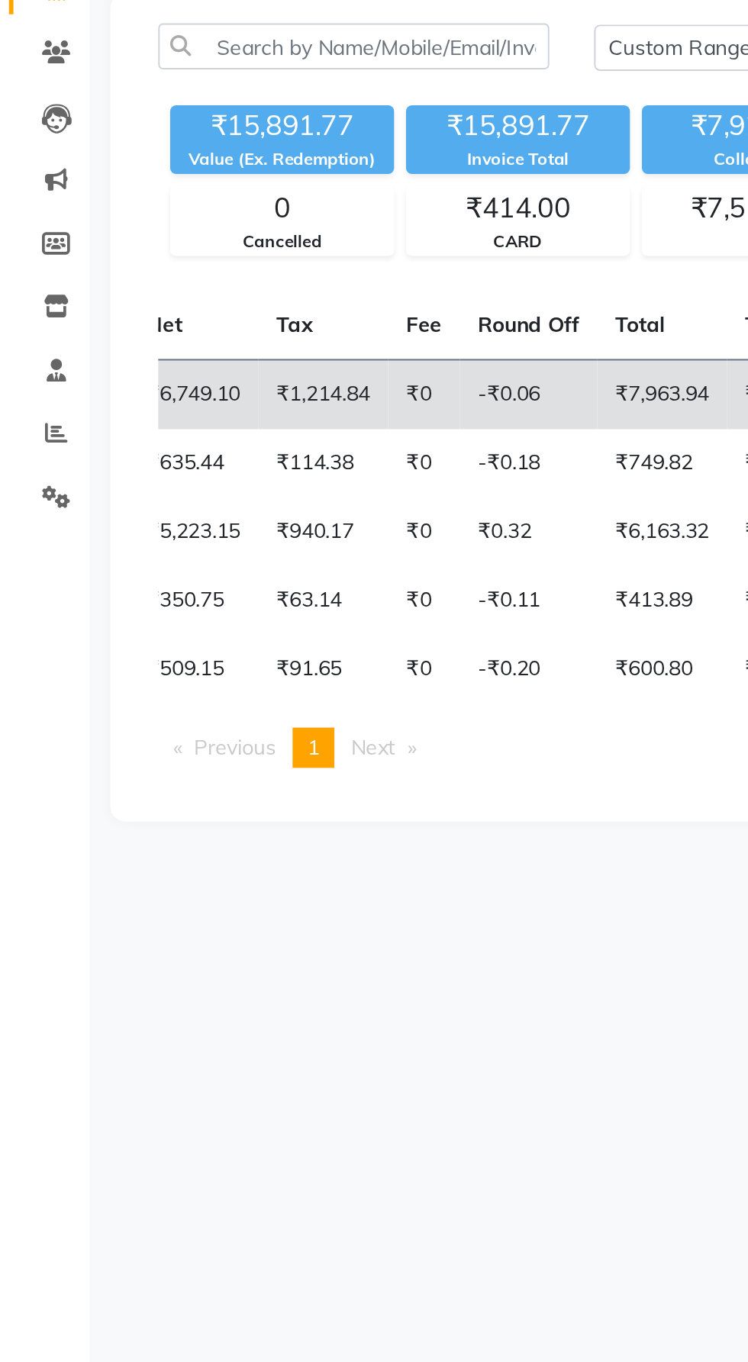
click at [214, 341] on td "₹0" at bounding box center [216, 339] width 37 height 36
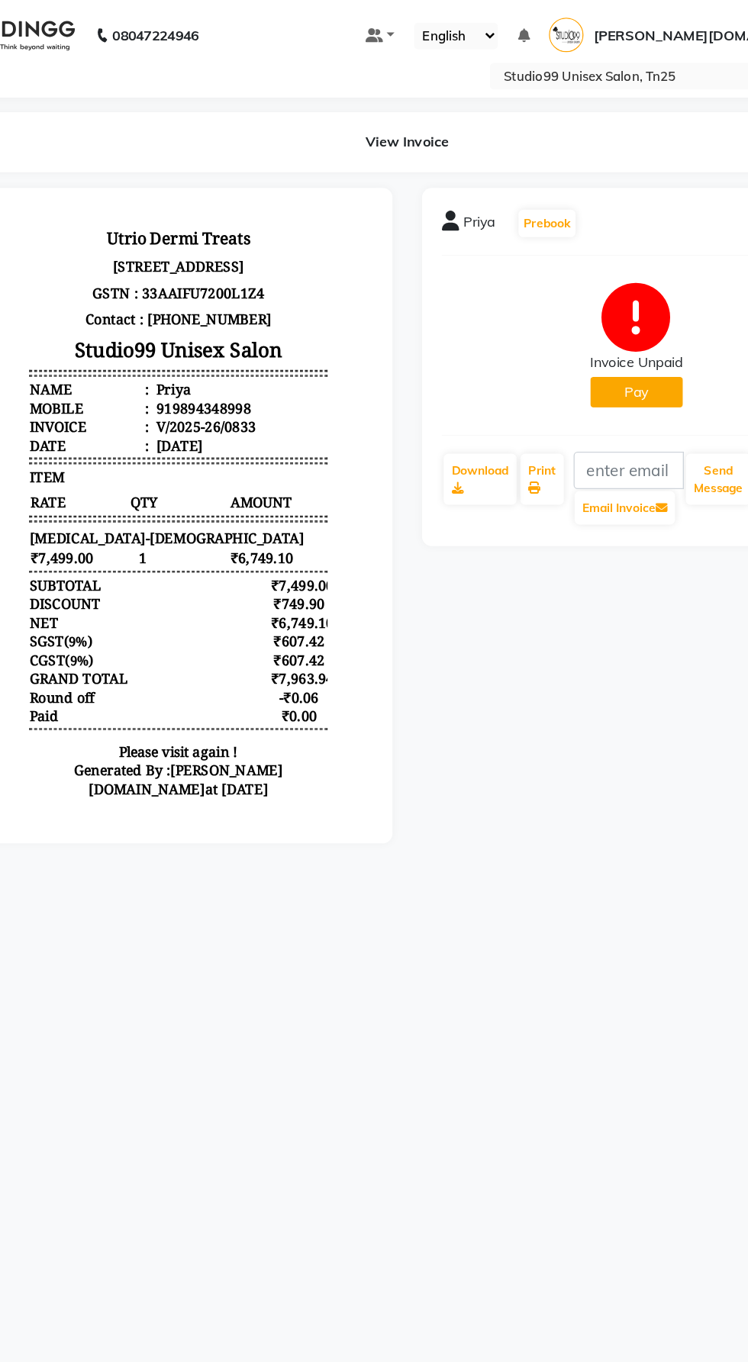
click at [210, 399] on li "Date : [DATE]" at bounding box center [134, 392] width 230 height 14
